Goal: Navigation & Orientation: Find specific page/section

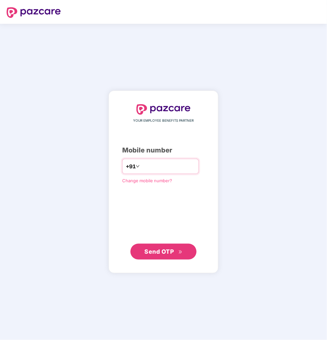
type input "**********"
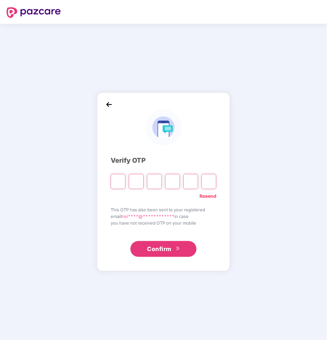
type input "*"
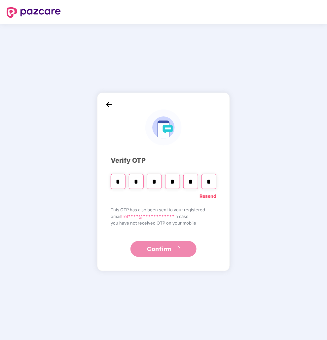
type input "*"
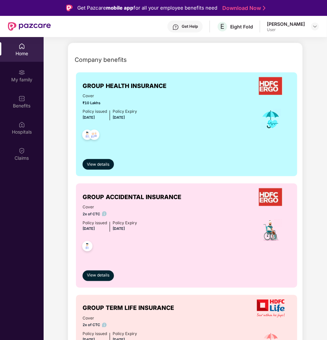
scroll to position [68, 0]
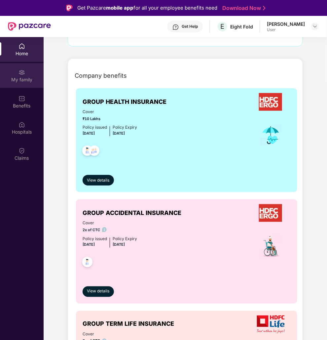
click at [24, 78] on div "My family" at bounding box center [22, 79] width 44 height 7
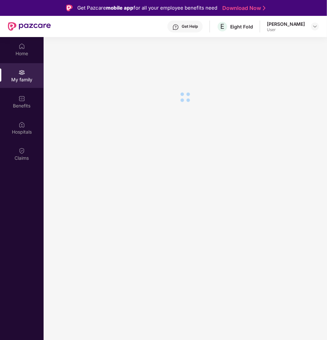
scroll to position [0, 0]
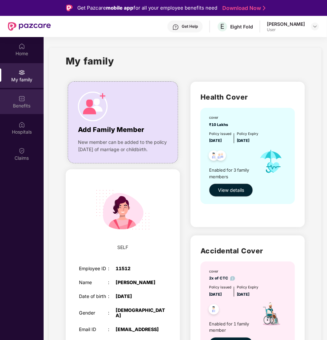
click at [28, 109] on div "Benefits" at bounding box center [22, 106] width 44 height 7
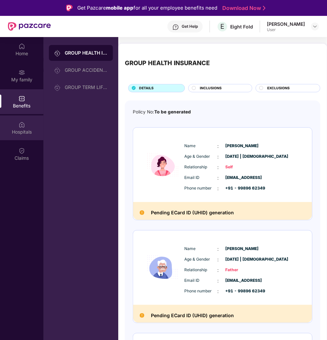
click at [19, 134] on div "Hospitals" at bounding box center [22, 132] width 44 height 7
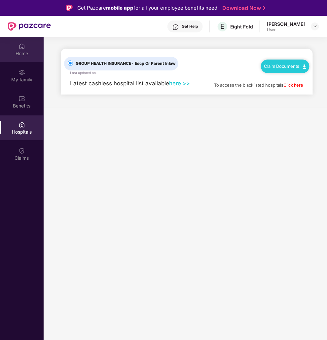
click at [20, 54] on div "Home" at bounding box center [22, 53] width 44 height 7
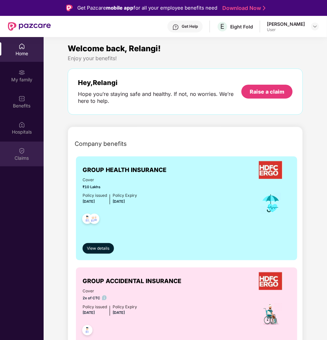
click at [28, 155] on div "Claims" at bounding box center [22, 158] width 44 height 7
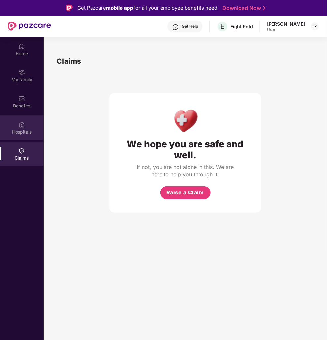
click at [26, 130] on div "Hospitals" at bounding box center [22, 132] width 44 height 7
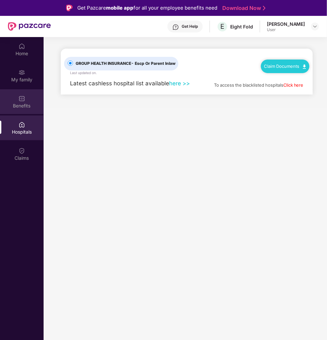
click at [21, 99] on img at bounding box center [22, 98] width 7 height 7
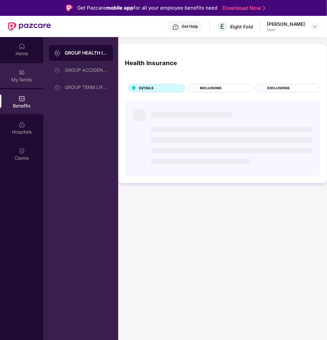
click at [21, 72] on img at bounding box center [22, 72] width 7 height 7
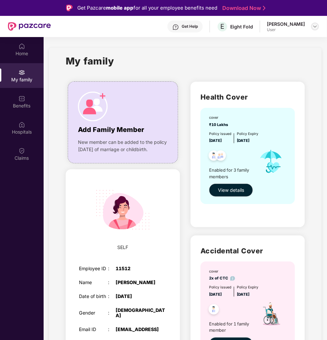
click at [316, 27] on img at bounding box center [315, 26] width 5 height 5
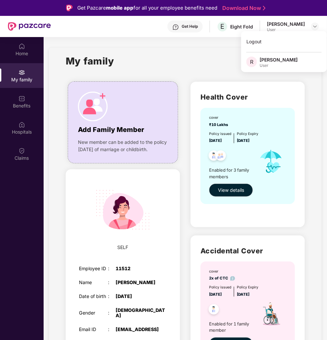
click at [190, 64] on div "My family" at bounding box center [185, 65] width 239 height 23
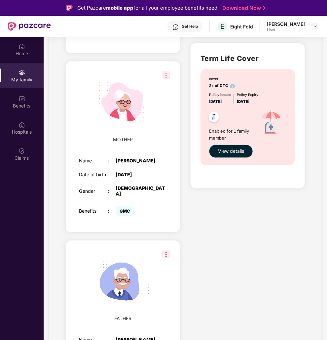
scroll to position [345, 0]
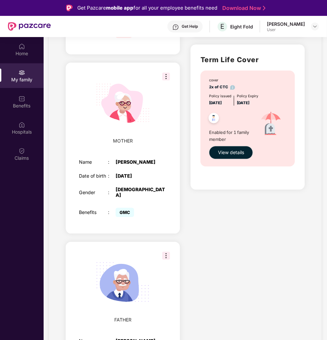
click at [167, 80] on img at bounding box center [166, 76] width 8 height 8
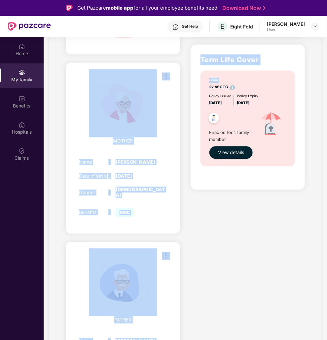
click at [185, 86] on div "Add Family Member New member can be added to the policy [DATE] of marriage or c…" at bounding box center [186, 75] width 250 height 689
click at [186, 82] on div "Health Cover cover ₹10 Lakhs Policy issued [DATE] Policy Expiry [DATE] Enabled …" at bounding box center [248, 75] width 125 height 689
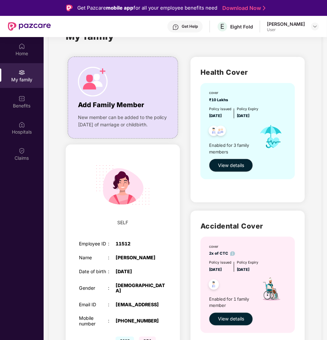
scroll to position [0, 0]
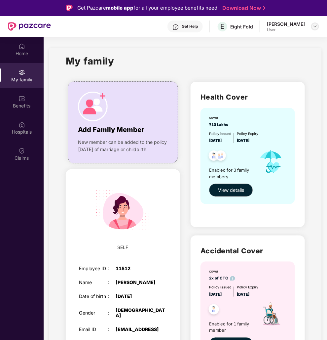
click at [316, 28] on img at bounding box center [315, 26] width 5 height 5
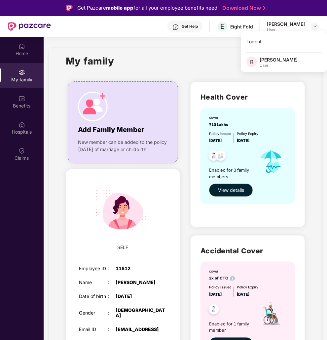
click at [167, 58] on div "My family" at bounding box center [185, 65] width 239 height 23
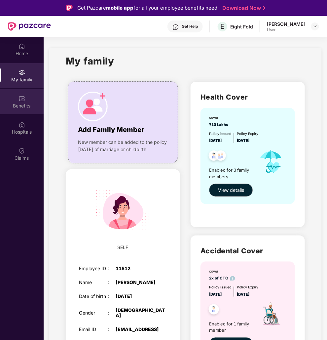
click at [23, 106] on div "Benefits" at bounding box center [22, 106] width 44 height 7
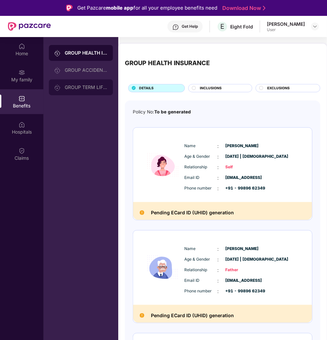
click at [89, 82] on div "GROUP TERM LIFE INSURANCE" at bounding box center [81, 87] width 64 height 16
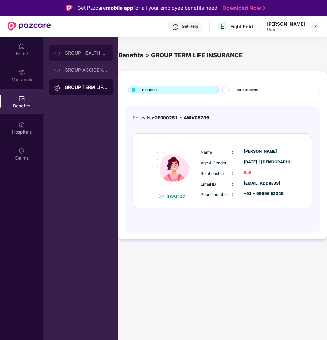
click at [90, 60] on div "GROUP HEALTH INSURANCE" at bounding box center [81, 53] width 64 height 16
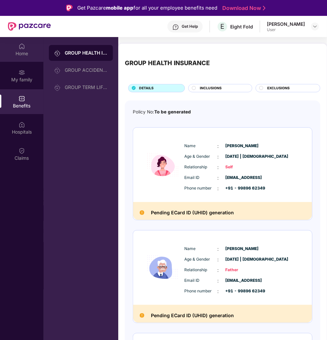
click at [23, 51] on div "Home" at bounding box center [22, 53] width 44 height 7
